Goal: Task Accomplishment & Management: Complete application form

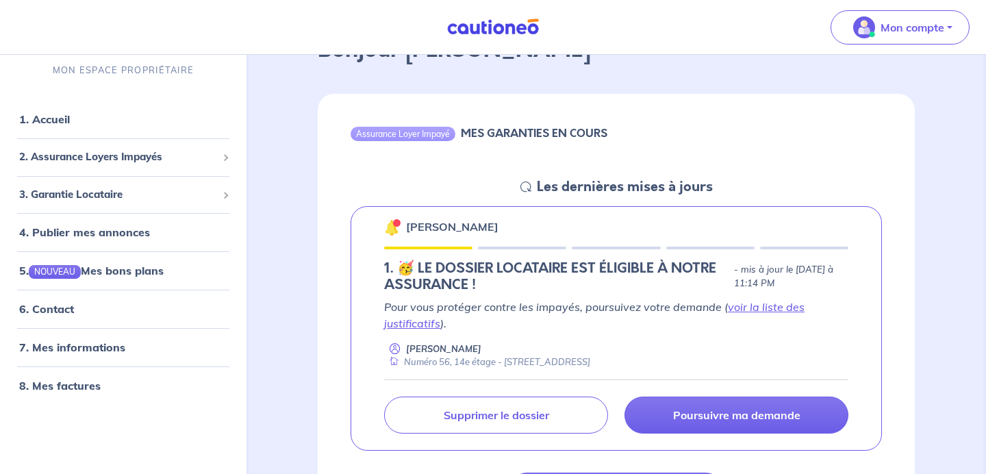
scroll to position [151, 0]
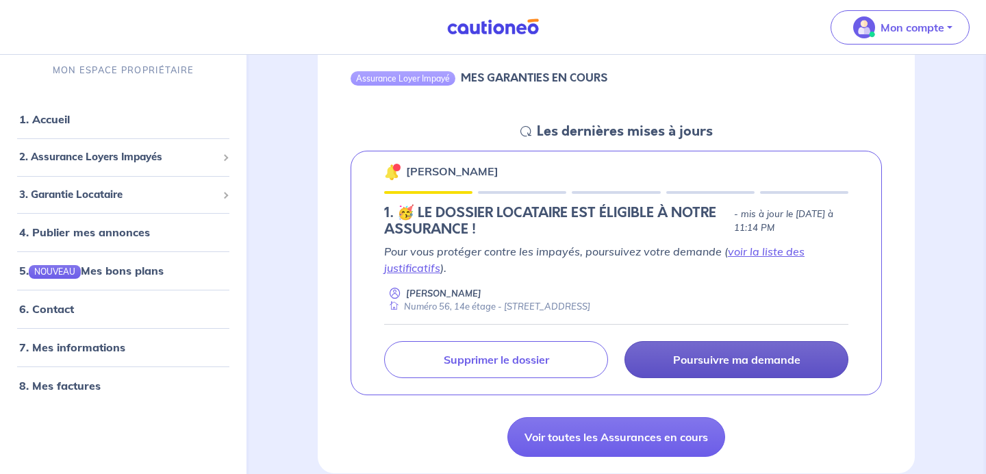
click at [723, 359] on p "Poursuivre ma demande" at bounding box center [736, 360] width 127 height 14
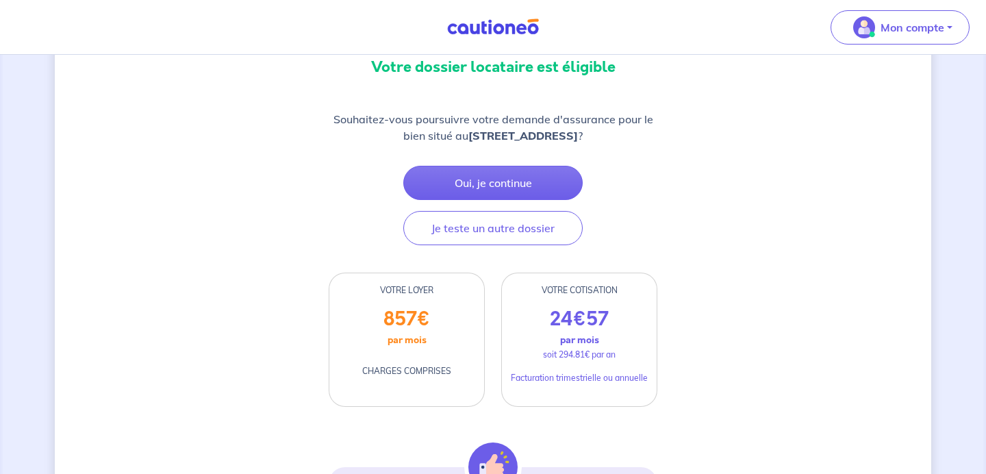
scroll to position [117, 0]
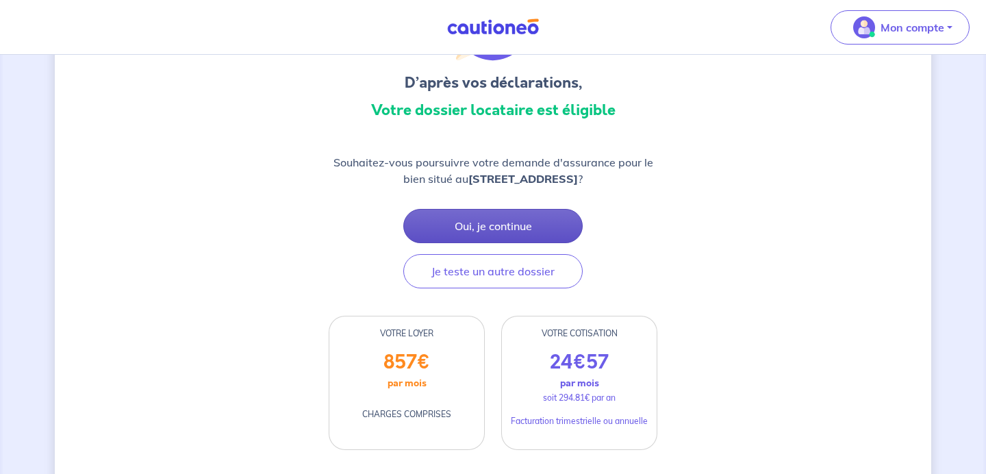
click at [540, 232] on button "Oui, je continue" at bounding box center [492, 226] width 179 height 34
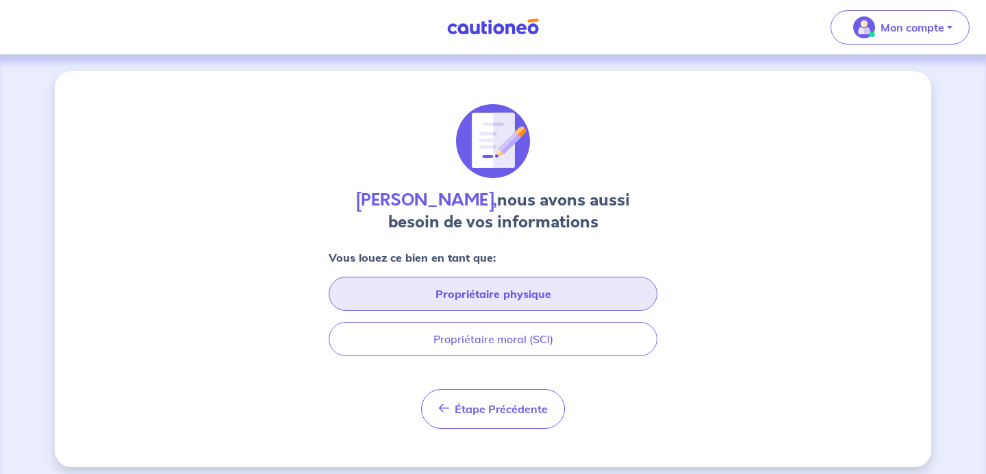
click at [599, 308] on button "Propriétaire physique" at bounding box center [493, 294] width 329 height 34
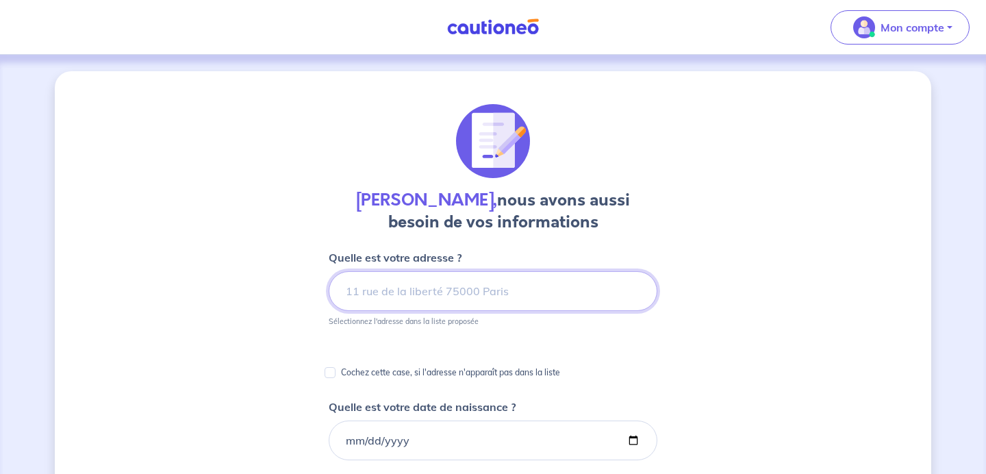
click at [517, 280] on input at bounding box center [493, 291] width 329 height 40
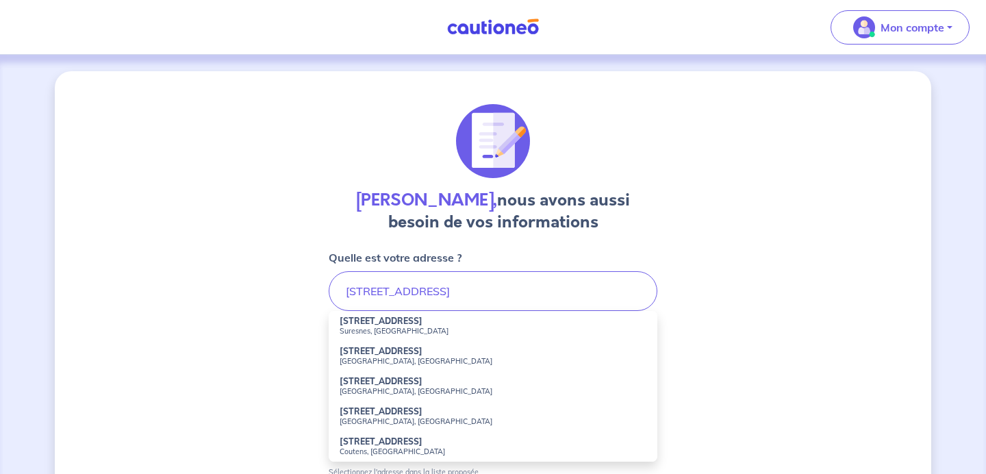
click at [462, 315] on li "[STREET_ADDRESS]" at bounding box center [493, 326] width 329 height 30
type input "[STREET_ADDRESS]"
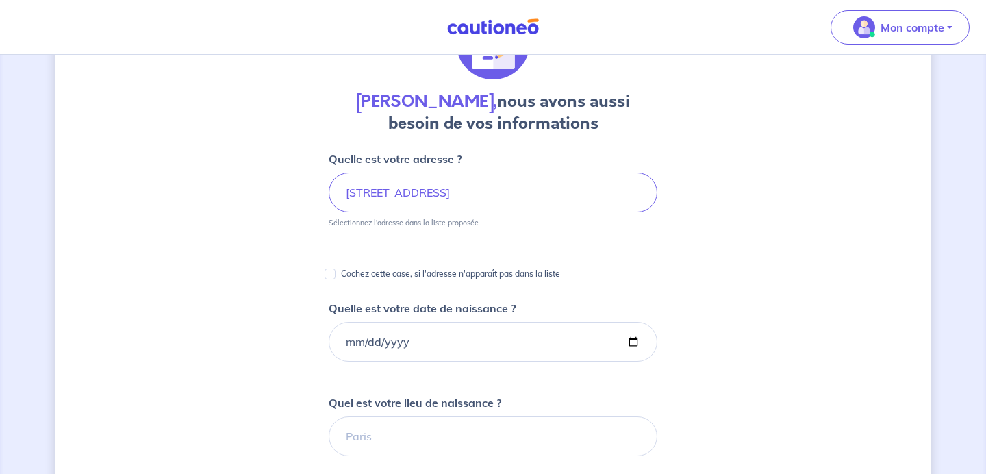
scroll to position [100, 0]
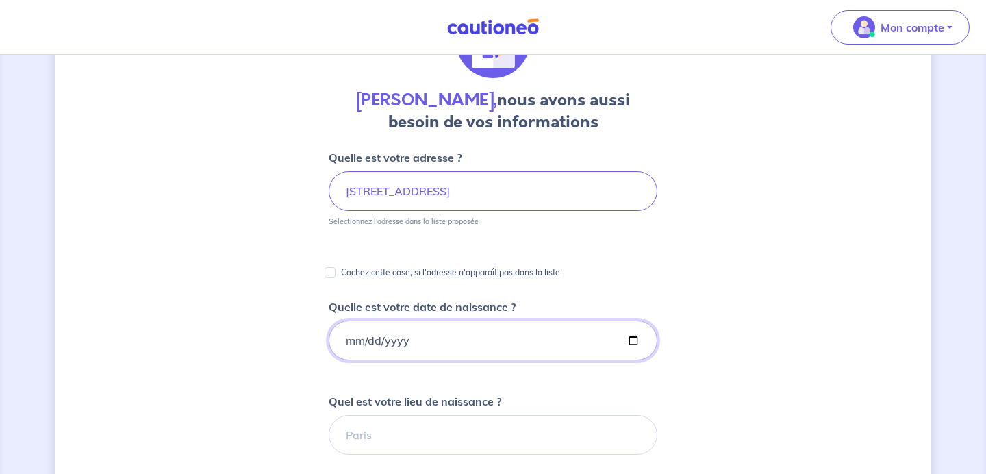
click at [493, 334] on input "Quelle est votre date de naissance ?" at bounding box center [493, 341] width 329 height 40
type input "[DATE]"
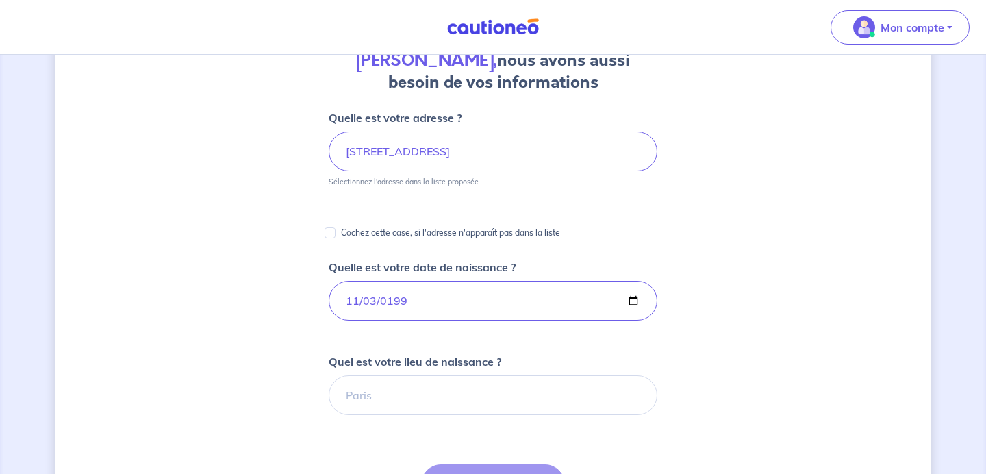
scroll to position [145, 0]
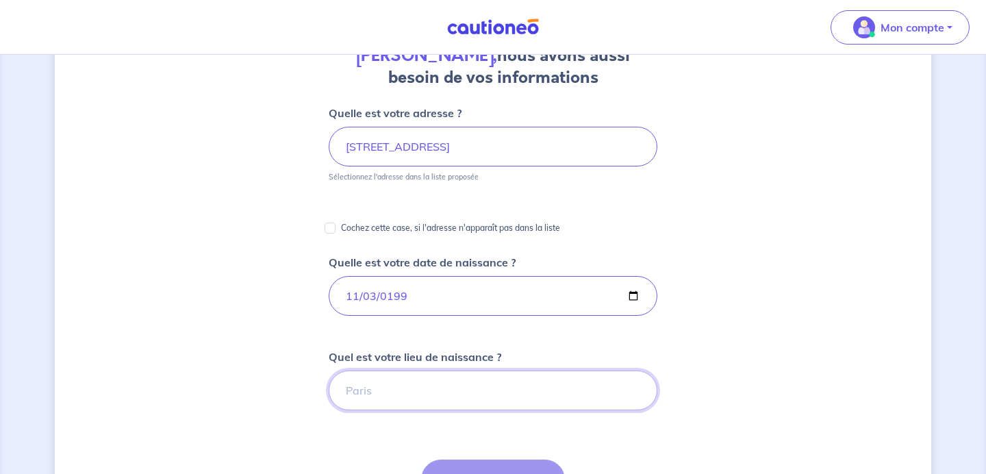
click at [466, 377] on input "Quel est votre lieu de naissance ?" at bounding box center [493, 391] width 329 height 40
type input "[GEOGRAPHIC_DATA]"
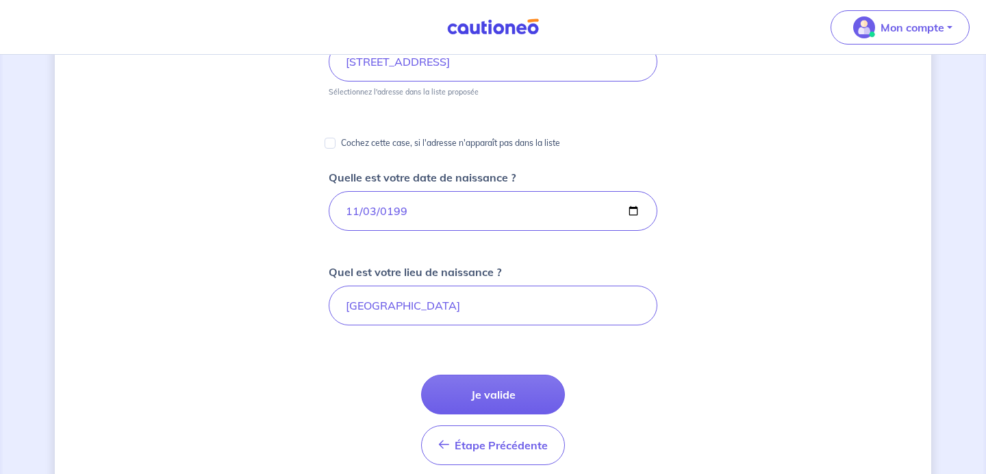
scroll to position [232, 0]
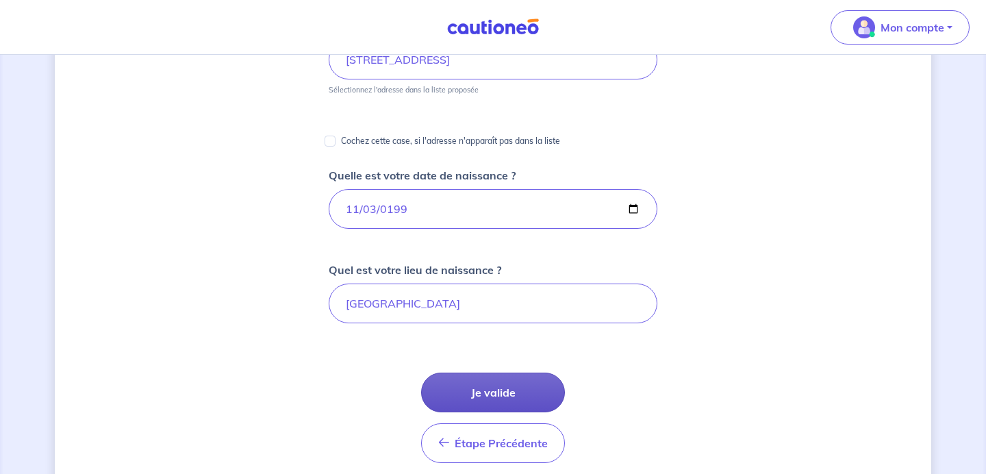
click at [475, 392] on button "Je valide" at bounding box center [493, 393] width 144 height 40
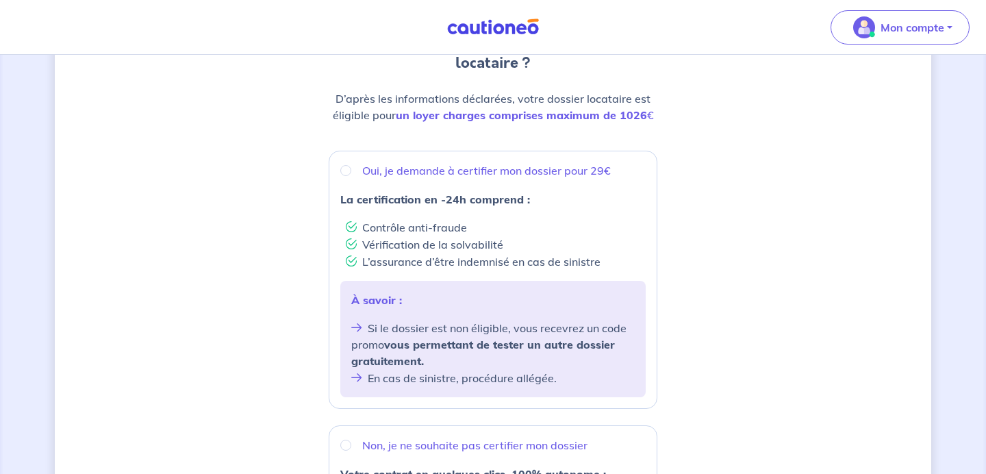
scroll to position [172, 0]
click at [345, 166] on input "Oui, je demande à certifier mon dossier pour 29€" at bounding box center [345, 168] width 11 height 11
radio input "true"
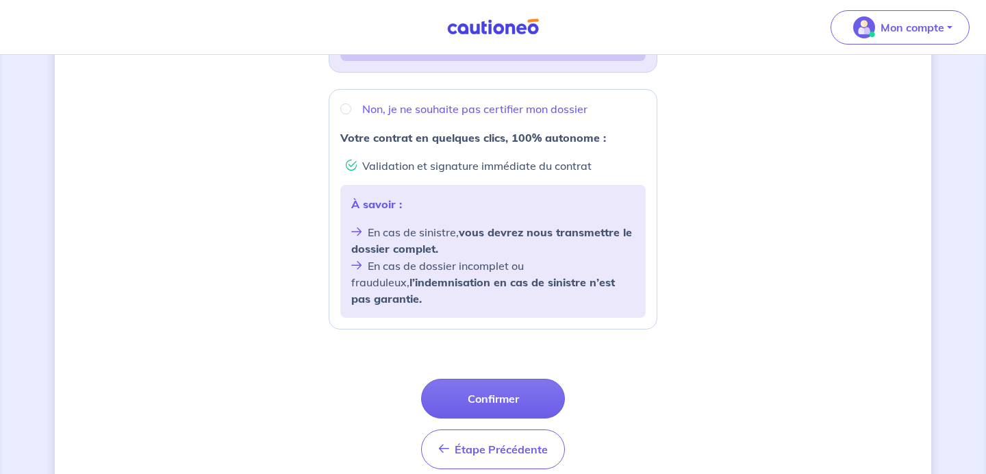
scroll to position [509, 0]
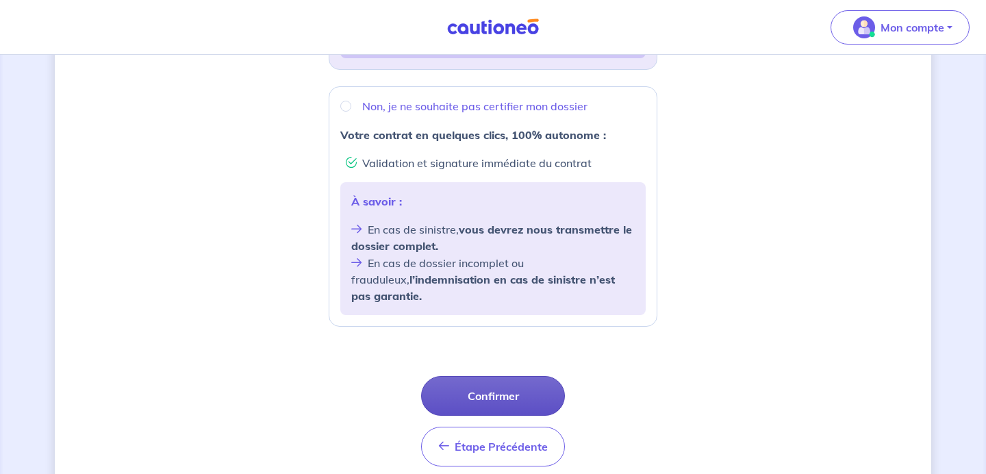
click at [502, 387] on button "Confirmer" at bounding box center [493, 396] width 144 height 40
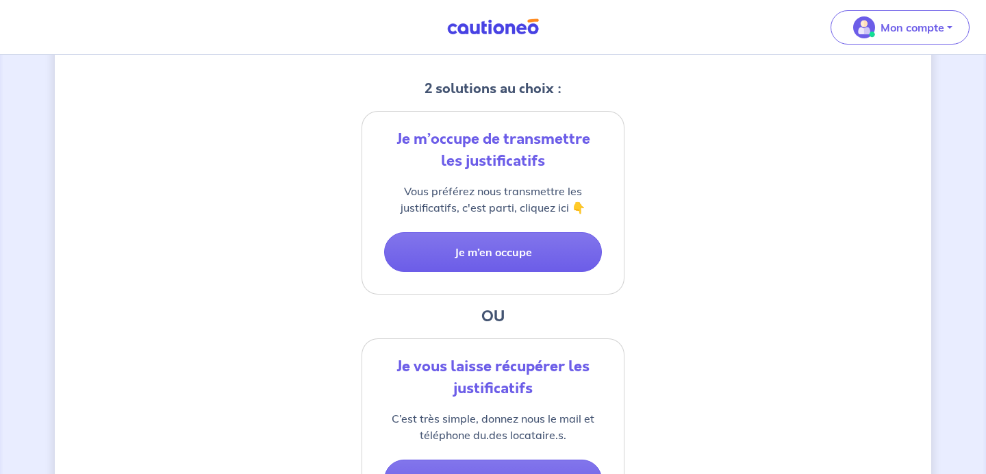
scroll to position [270, 0]
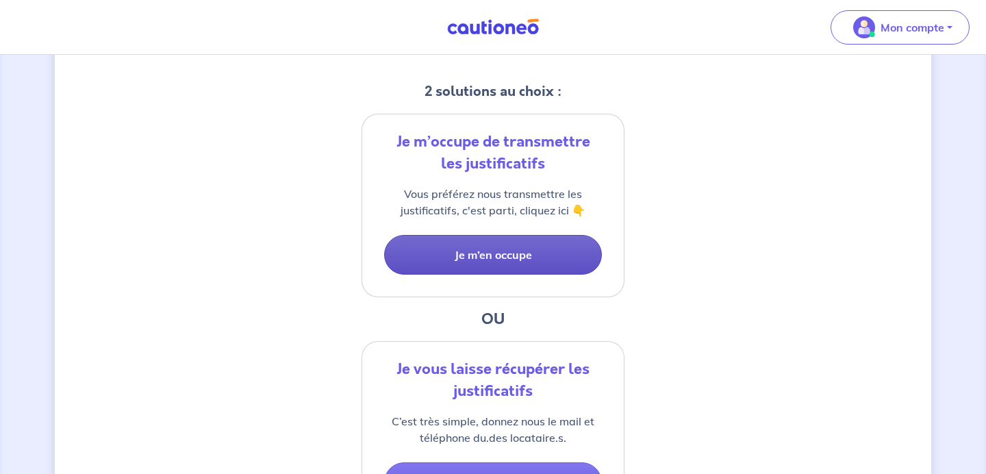
click at [573, 253] on button "Je m’en occupe" at bounding box center [493, 255] width 218 height 40
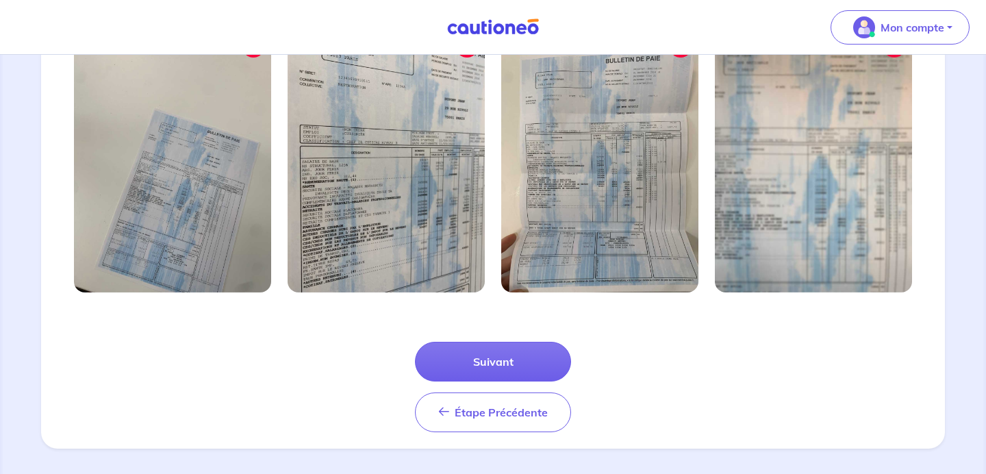
scroll to position [507, 0]
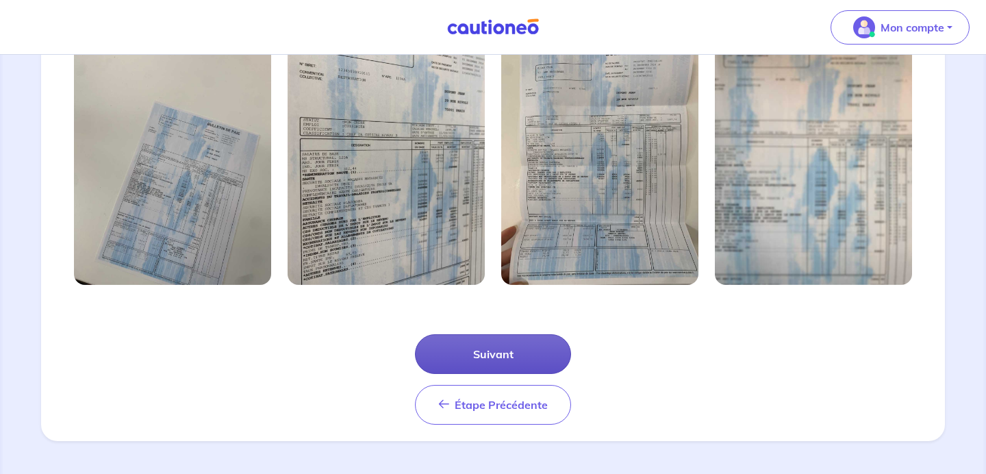
click at [483, 364] on button "Suivant" at bounding box center [493, 354] width 156 height 40
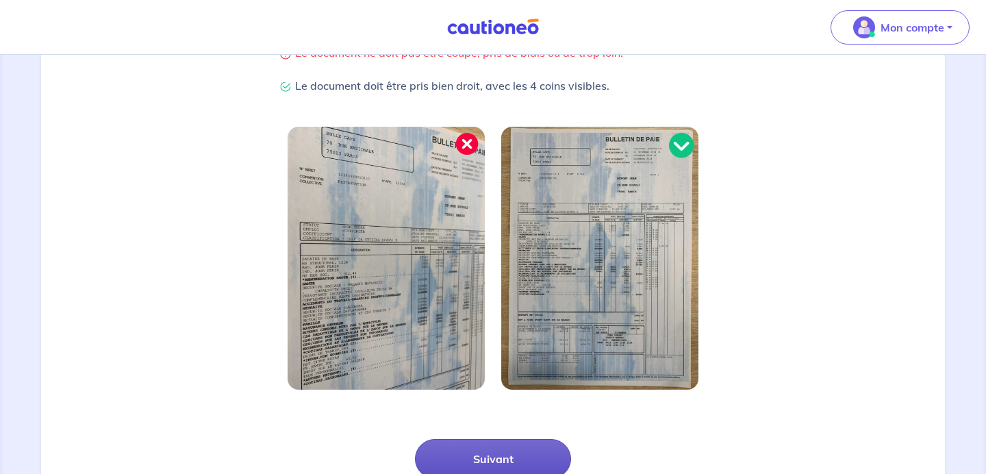
scroll to position [371, 0]
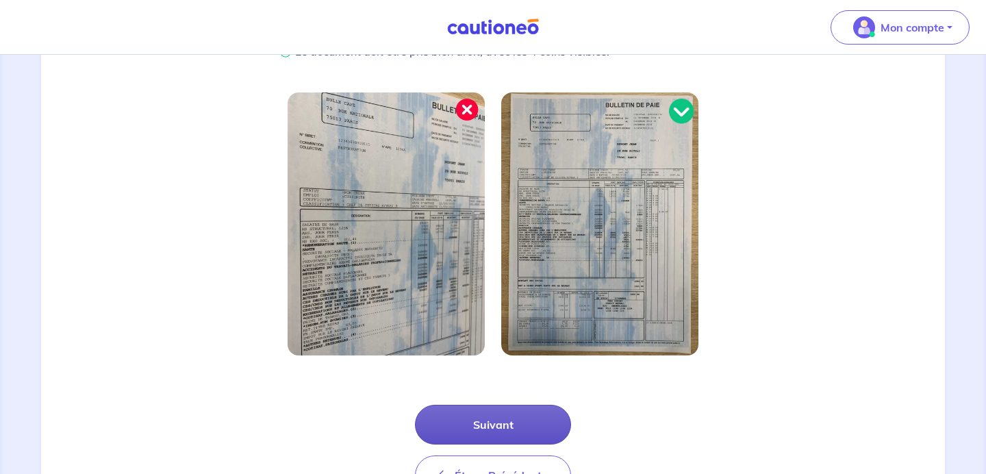
click at [480, 423] on button "Suivant" at bounding box center [493, 425] width 156 height 40
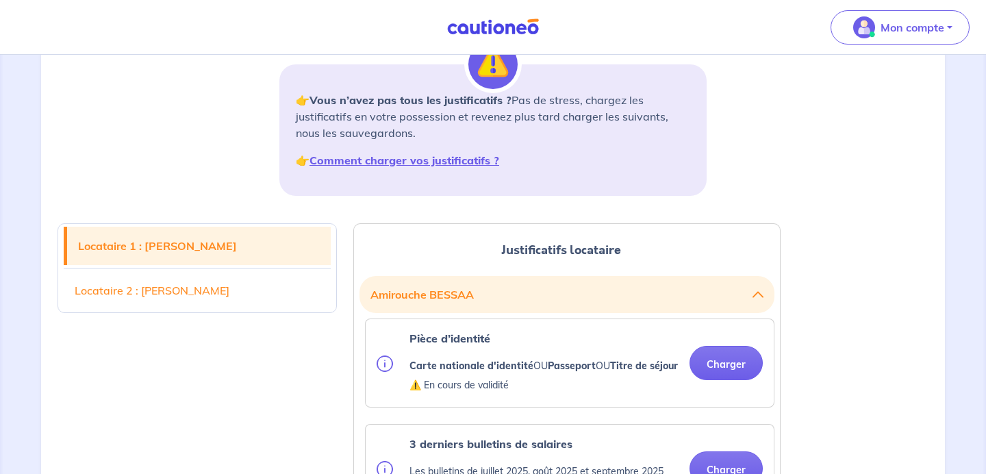
scroll to position [363, 0]
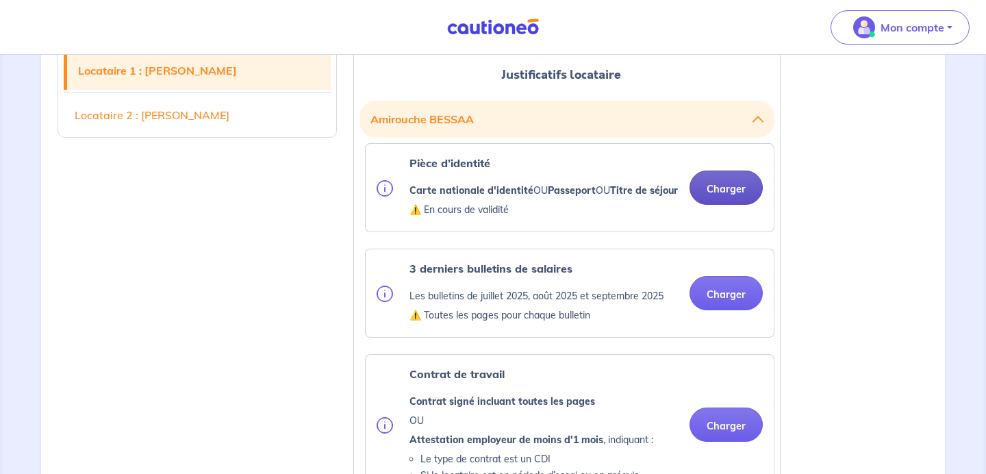
click at [734, 205] on button "Charger" at bounding box center [726, 188] width 73 height 34
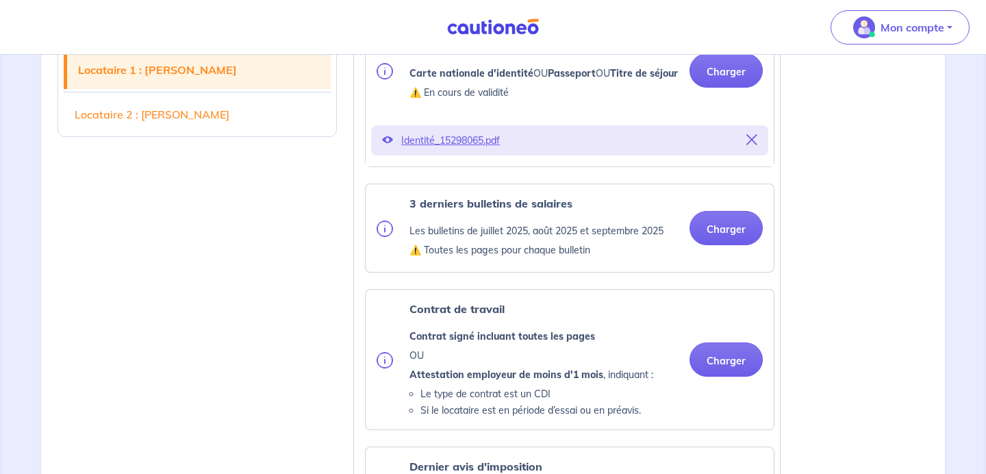
scroll to position [486, 0]
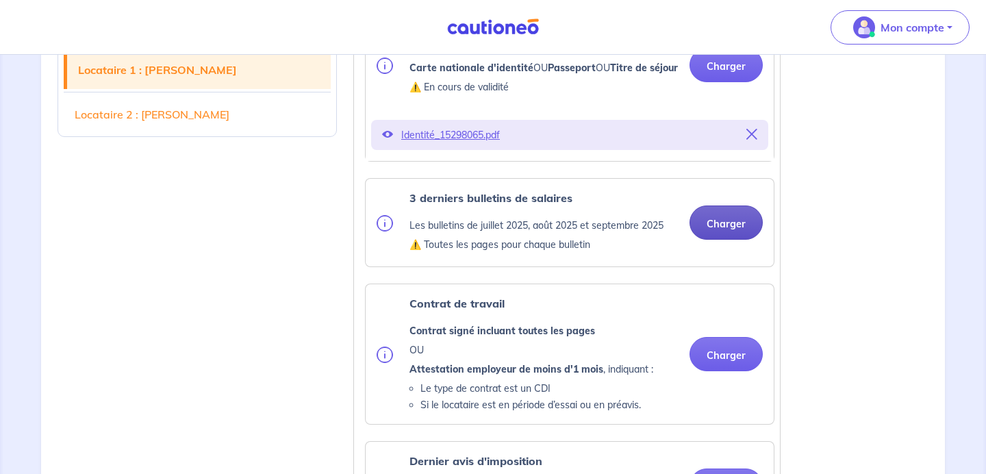
click at [741, 240] on button "Charger" at bounding box center [726, 222] width 73 height 34
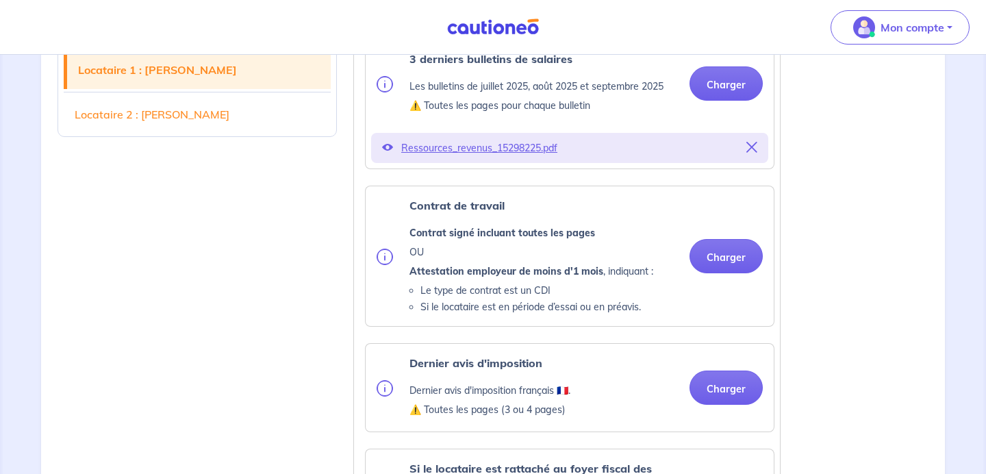
scroll to position [625, 0]
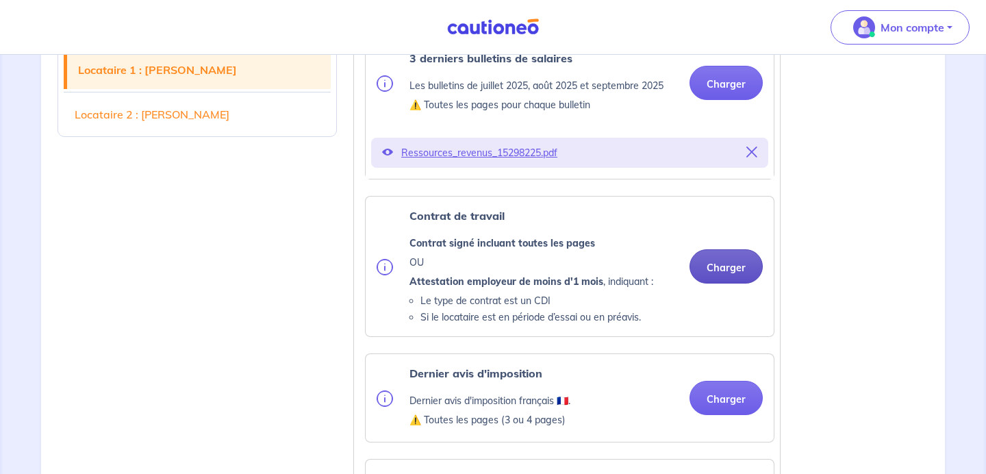
click at [739, 284] on button "Charger" at bounding box center [726, 266] width 73 height 34
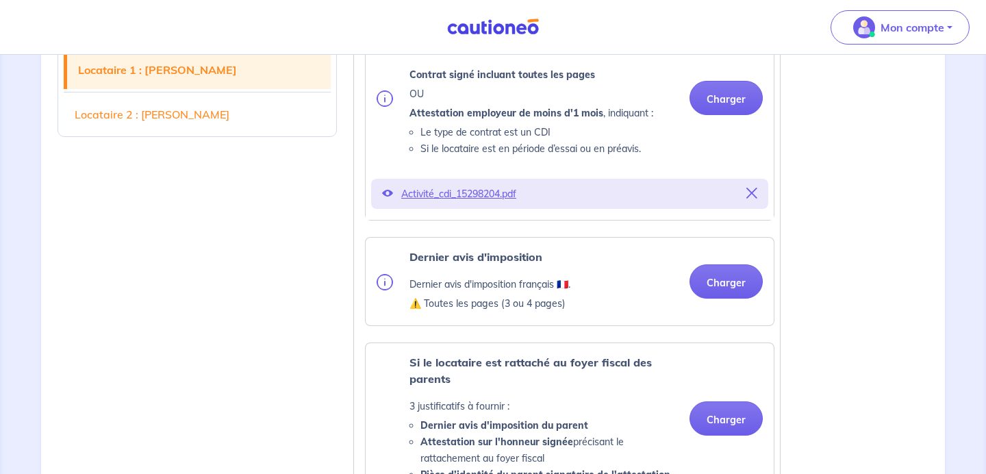
scroll to position [795, 0]
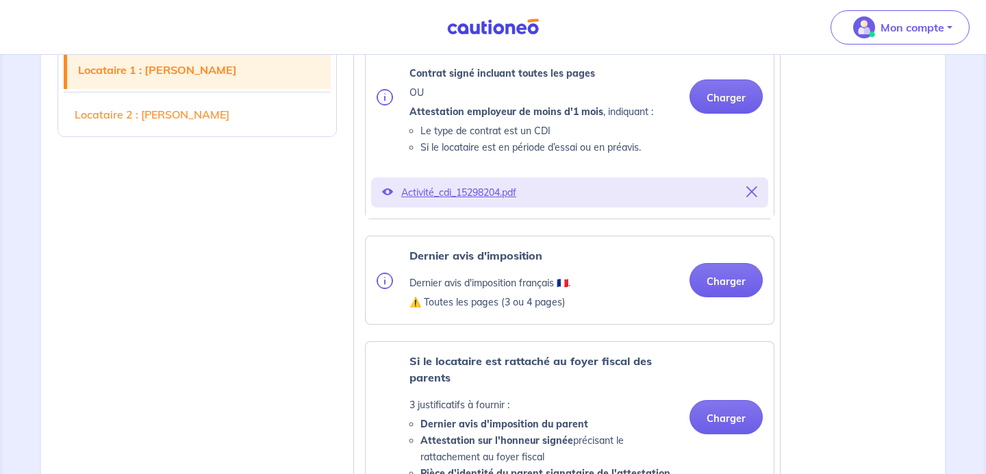
click at [467, 202] on p "Activité_cdi_15298204.pdf" at bounding box center [569, 192] width 337 height 19
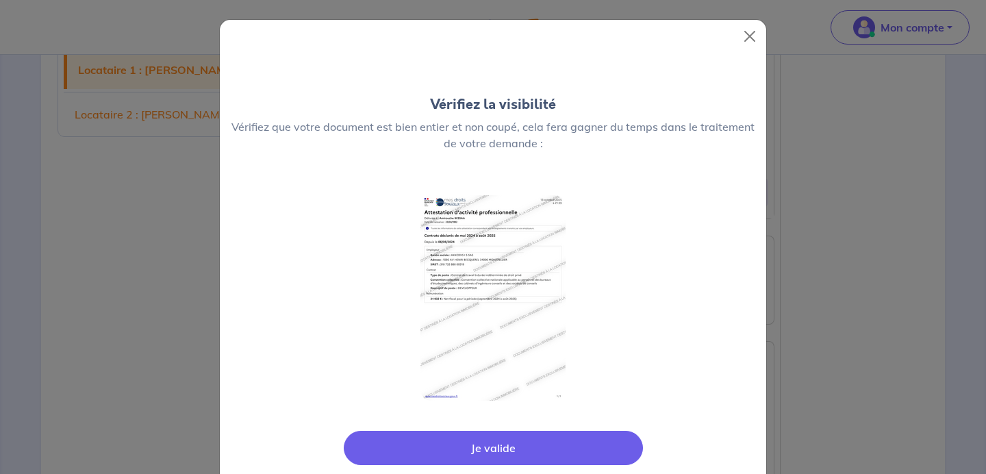
click at [536, 255] on img at bounding box center [493, 297] width 145 height 205
click at [742, 42] on button "Close" at bounding box center [750, 36] width 22 height 22
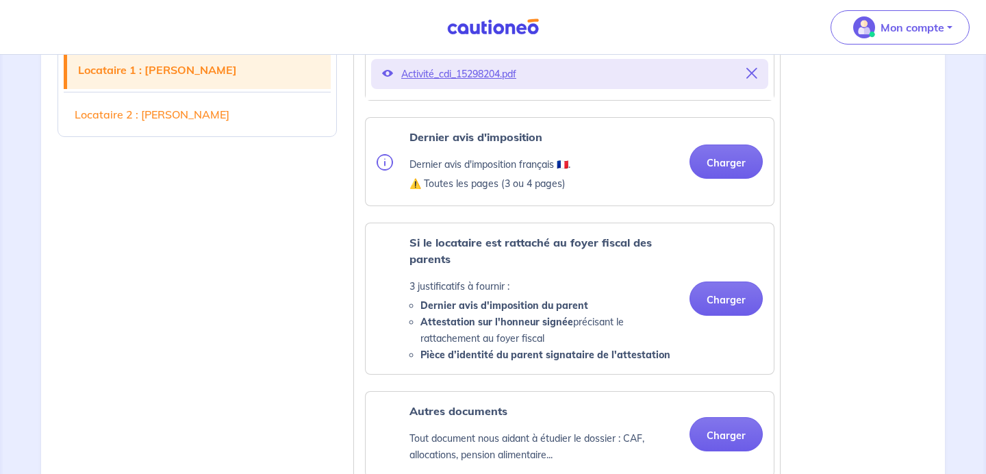
scroll to position [916, 0]
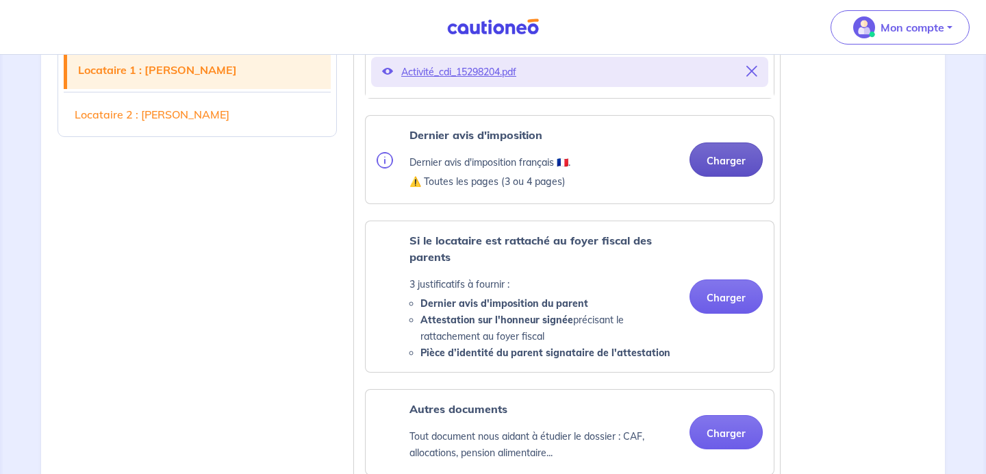
click at [740, 177] on button "Charger" at bounding box center [726, 159] width 73 height 34
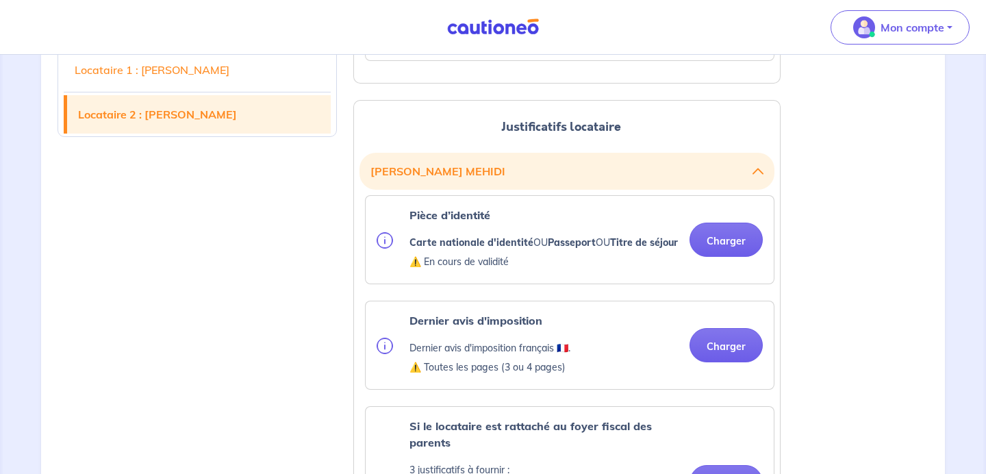
scroll to position [1568, 0]
click at [751, 256] on button "Charger" at bounding box center [726, 239] width 73 height 34
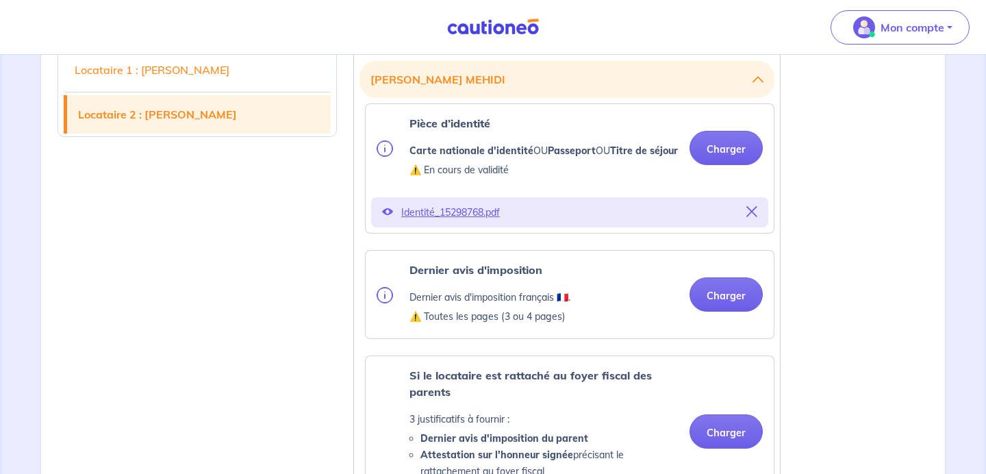
scroll to position [1661, 0]
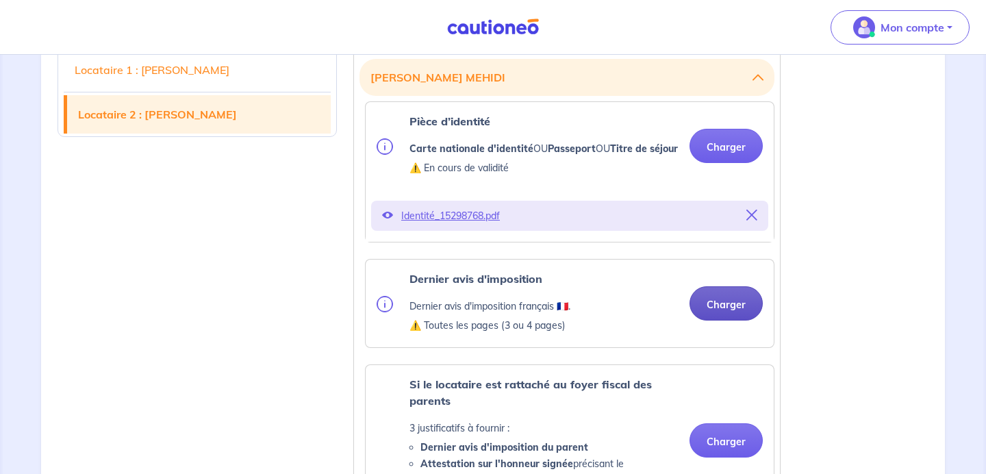
click at [716, 321] on button "Charger" at bounding box center [726, 303] width 73 height 34
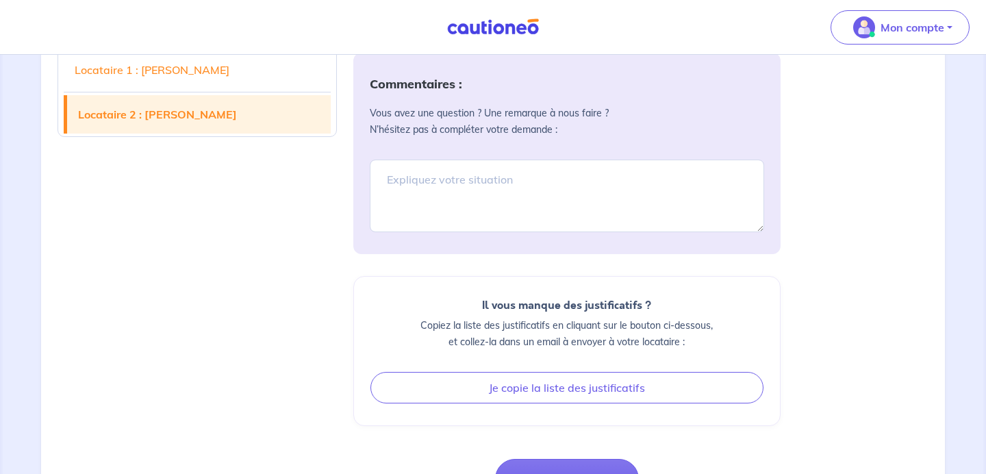
scroll to position [2650, 0]
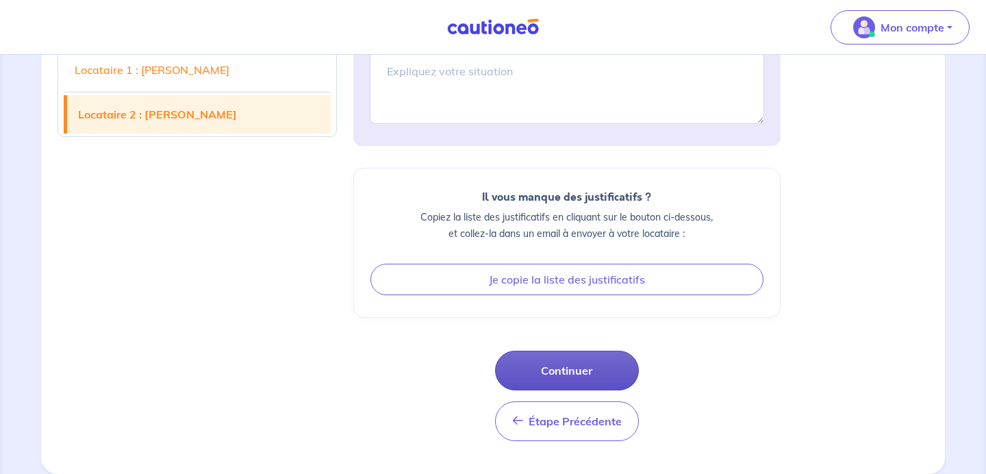
click at [579, 362] on button "Continuer" at bounding box center [567, 371] width 144 height 40
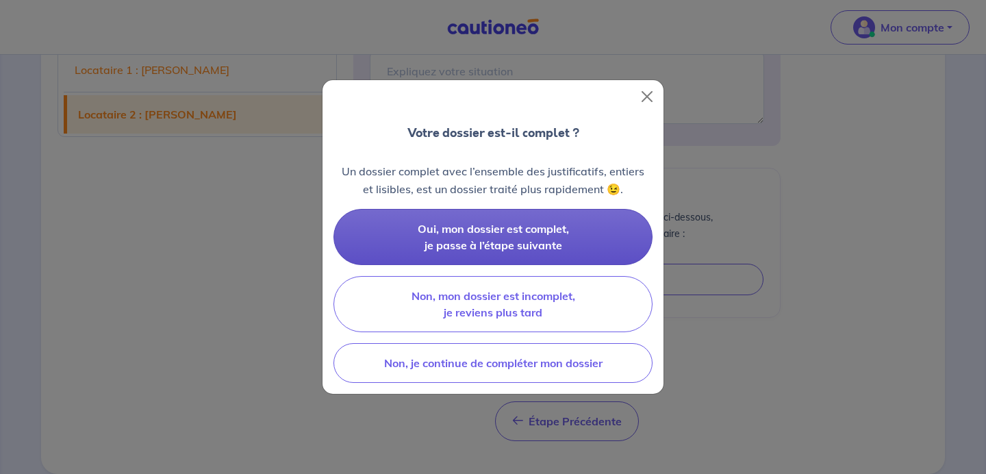
click at [564, 249] on button "Oui, mon dossier est complet, je passe à l’étape suivante" at bounding box center [493, 237] width 319 height 56
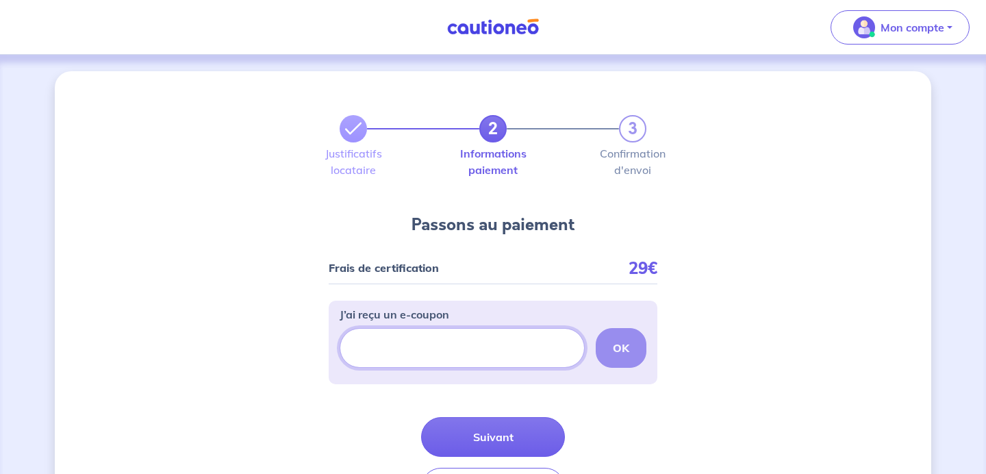
click at [509, 334] on input "J’ai reçu un e-coupon" at bounding box center [462, 348] width 245 height 40
paste input "CSFPROMO"
type input "CSFPROMO"
click at [608, 355] on button "OK" at bounding box center [621, 348] width 51 height 40
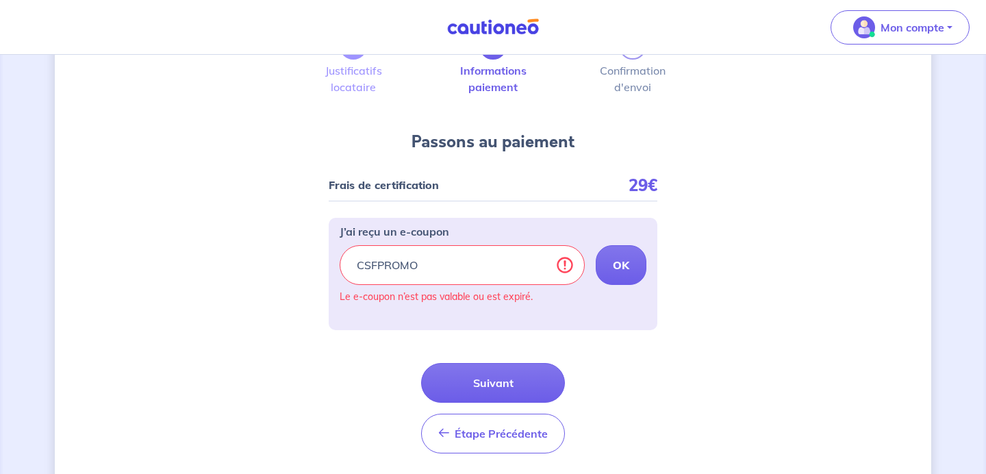
scroll to position [118, 0]
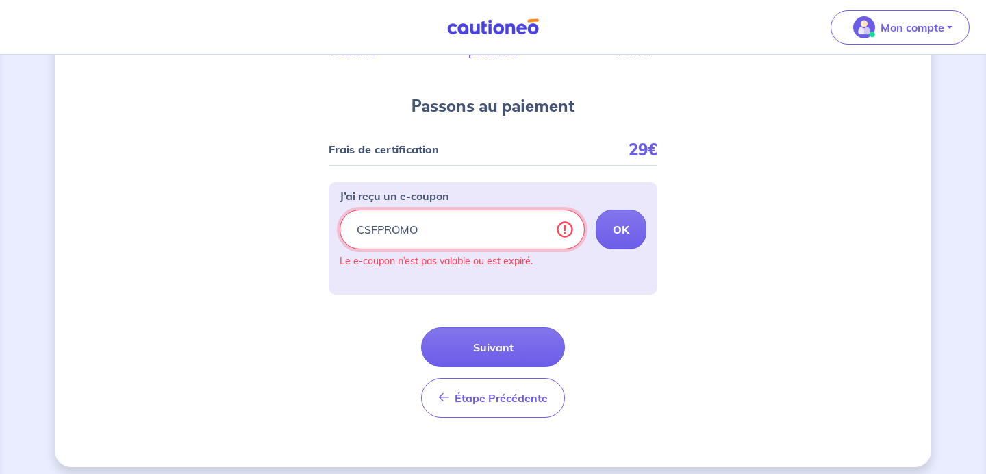
click at [541, 234] on input "CSFPROMO" at bounding box center [462, 230] width 245 height 40
click at [628, 310] on form "Frais de certification 29€ J’ai reçu un e-coupon OK Le e-coupon n’est pas valab…" at bounding box center [493, 281] width 329 height 295
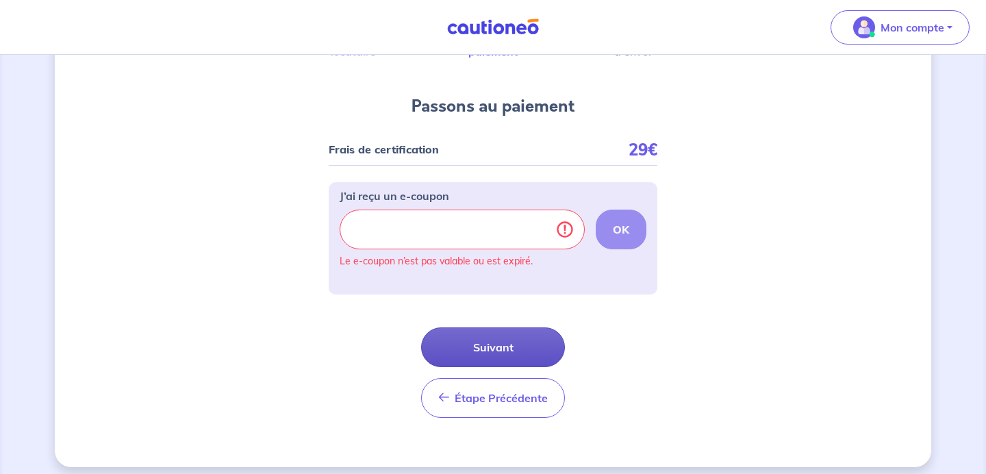
click at [533, 341] on button "Suivant" at bounding box center [493, 347] width 144 height 40
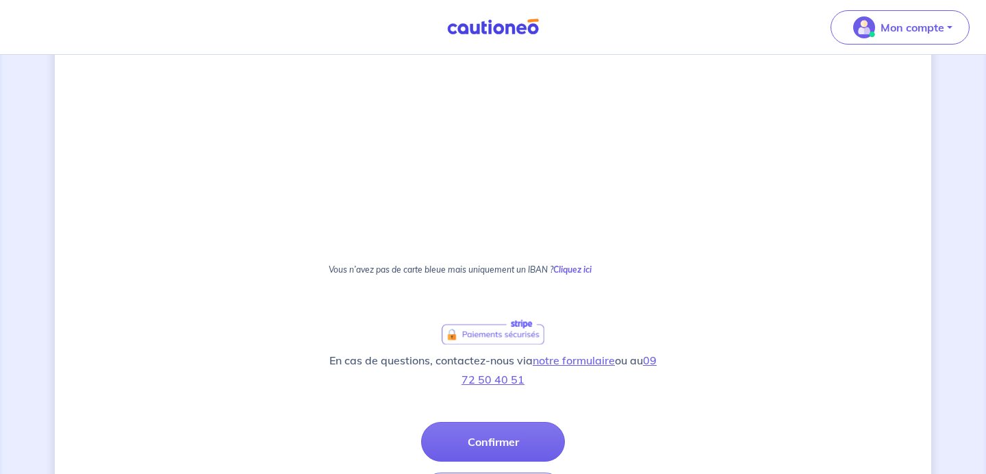
scroll to position [323, 0]
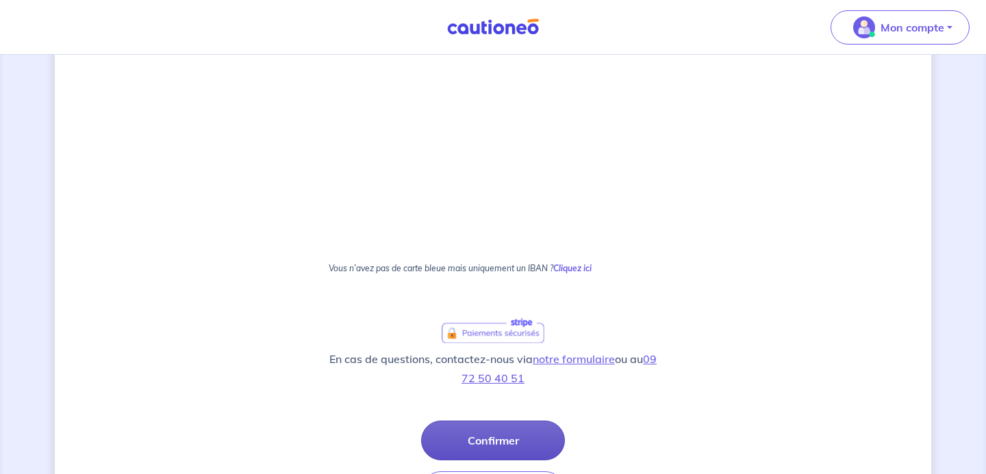
click at [488, 447] on button "Confirmer" at bounding box center [493, 441] width 144 height 40
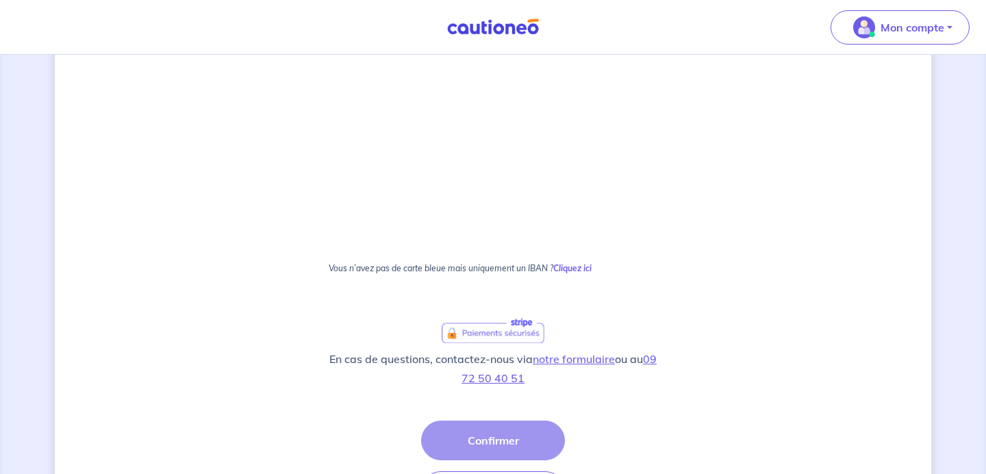
scroll to position [418, 0]
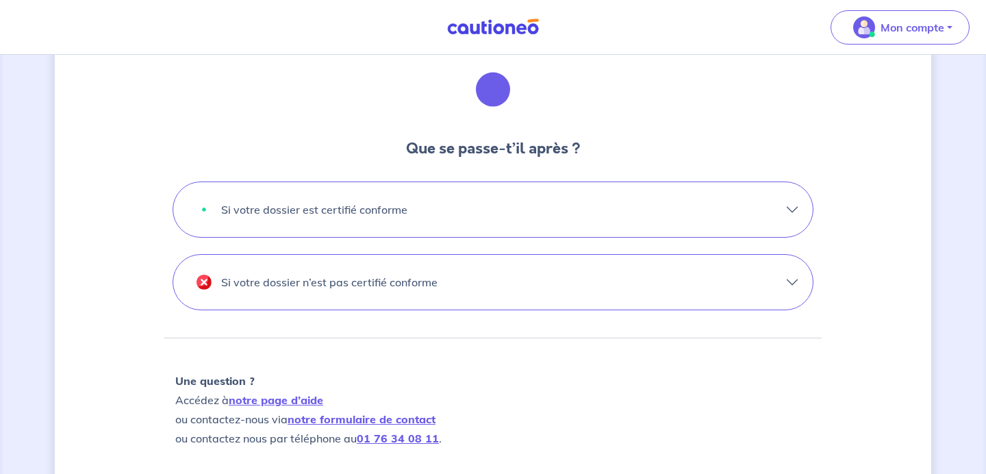
scroll to position [432, 0]
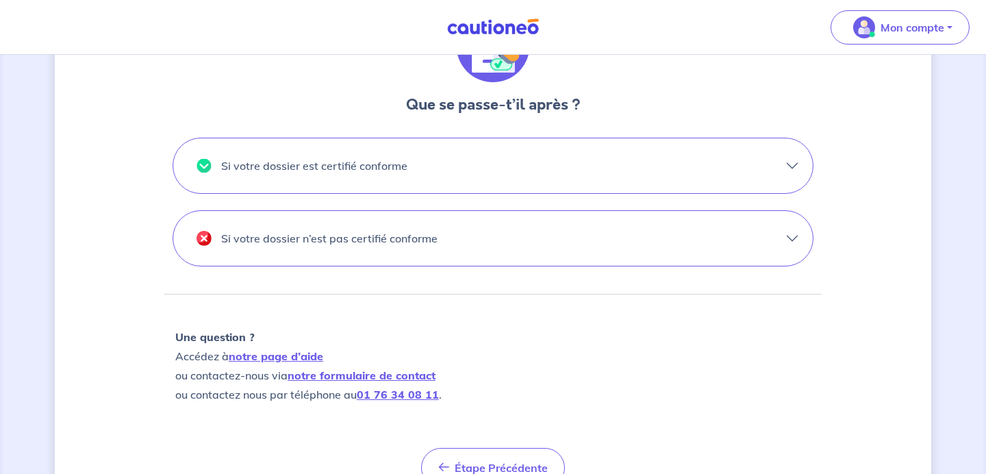
click at [721, 241] on button "Si votre dossier n’est pas certifié conforme" at bounding box center [493, 238] width 640 height 55
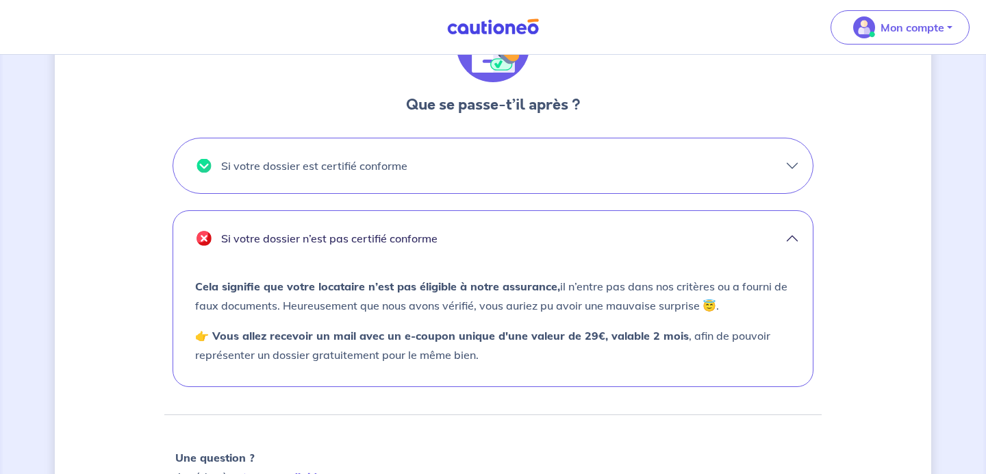
click at [641, 177] on button "Si votre dossier est certifié conforme" at bounding box center [493, 165] width 640 height 55
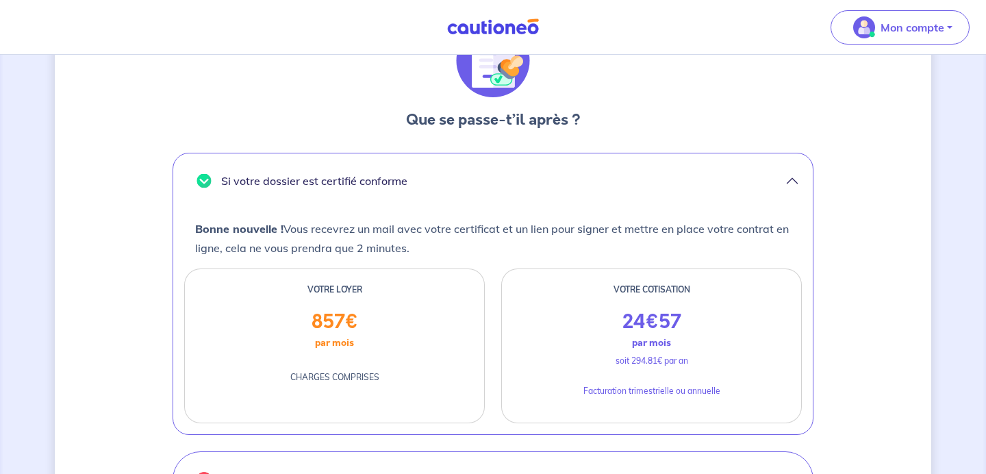
scroll to position [415, 0]
click at [797, 181] on button "Si votre dossier est certifié conforme" at bounding box center [493, 182] width 640 height 55
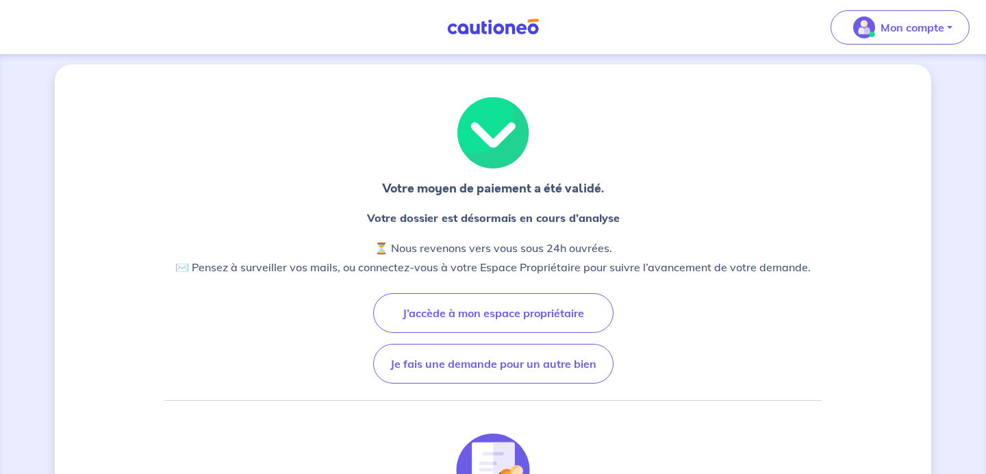
scroll to position [0, 0]
